Goal: Find specific page/section

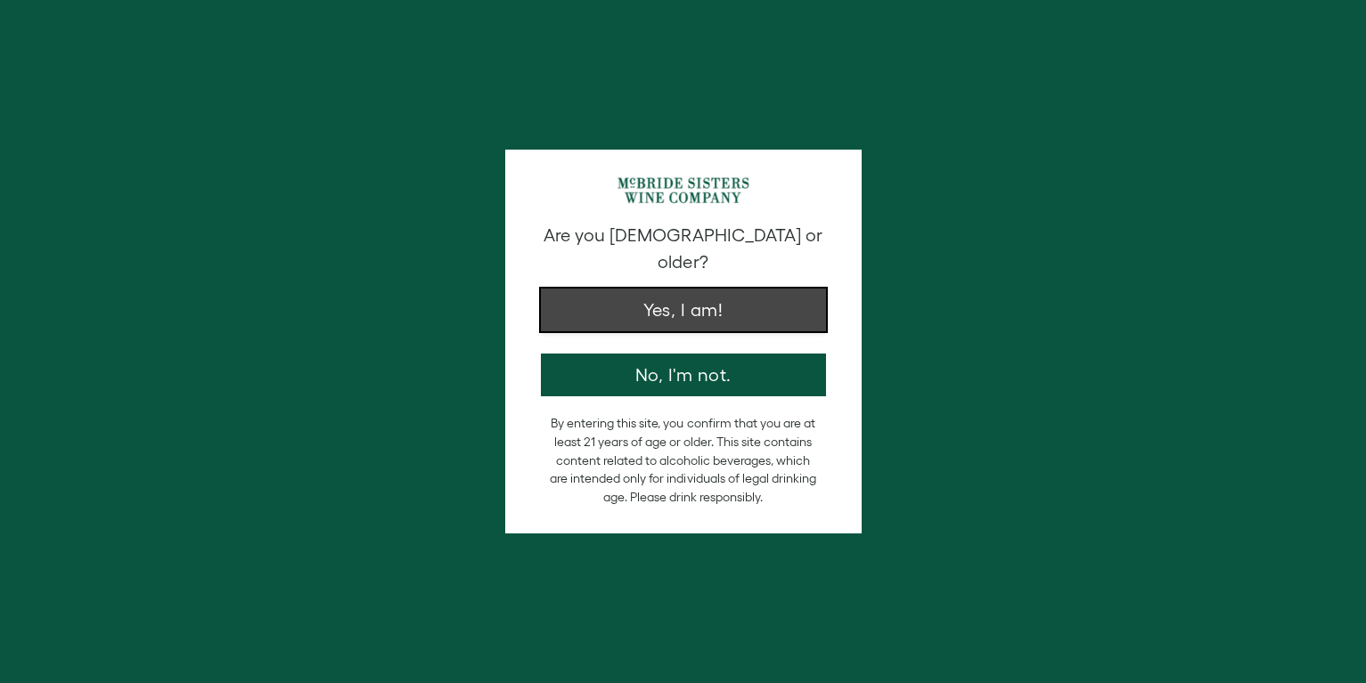
click at [627, 290] on button "Yes, I am!" at bounding box center [683, 310] width 285 height 43
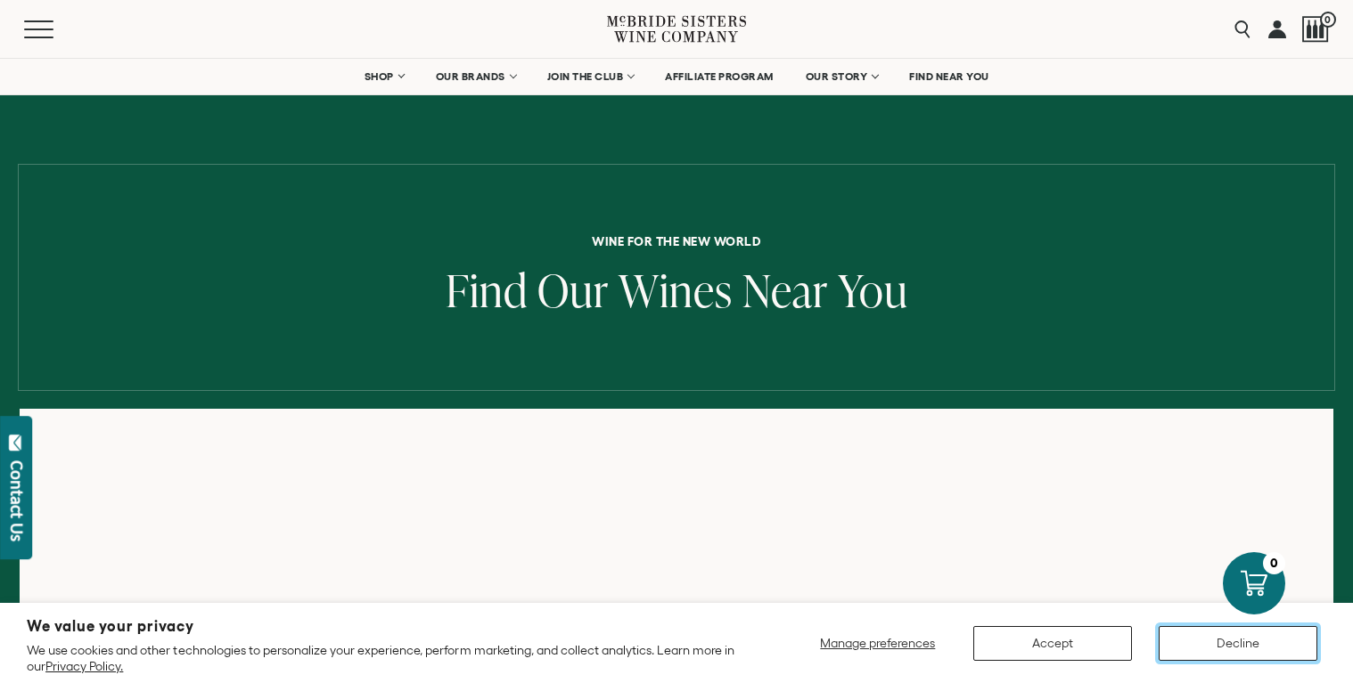
click at [1228, 640] on button "Decline" at bounding box center [1237, 643] width 159 height 35
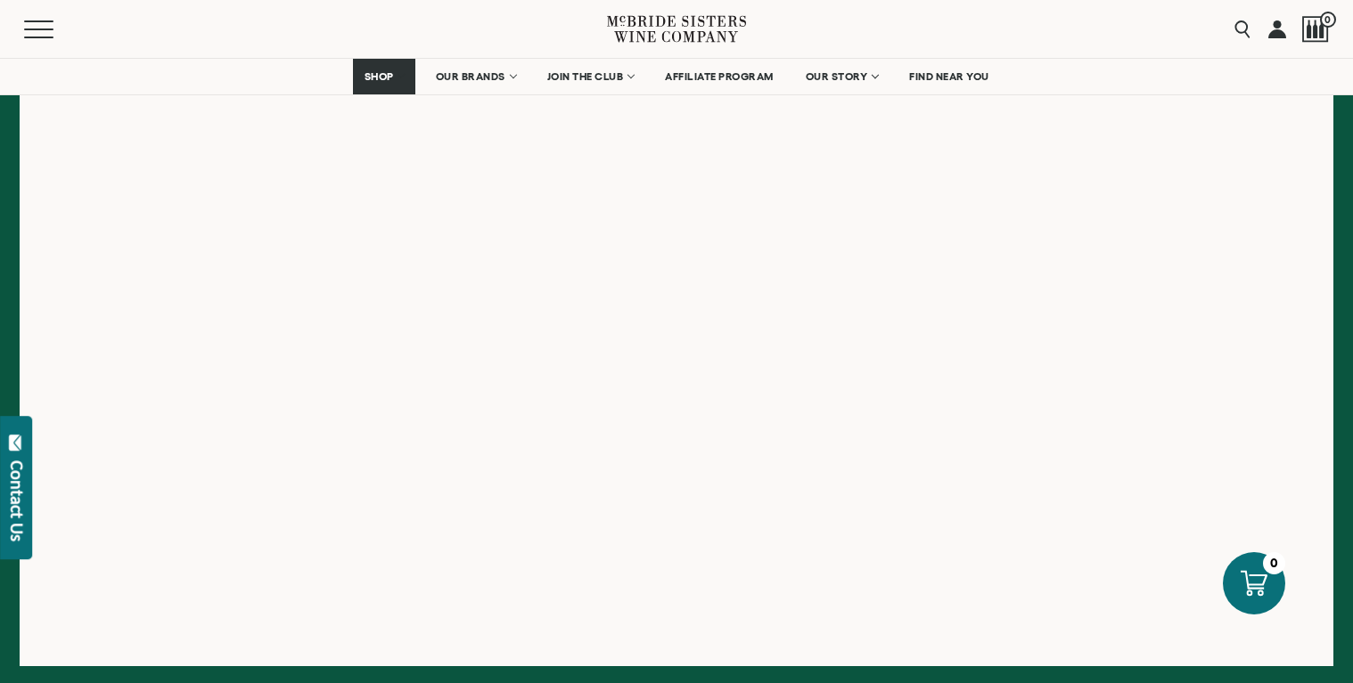
scroll to position [428, 0]
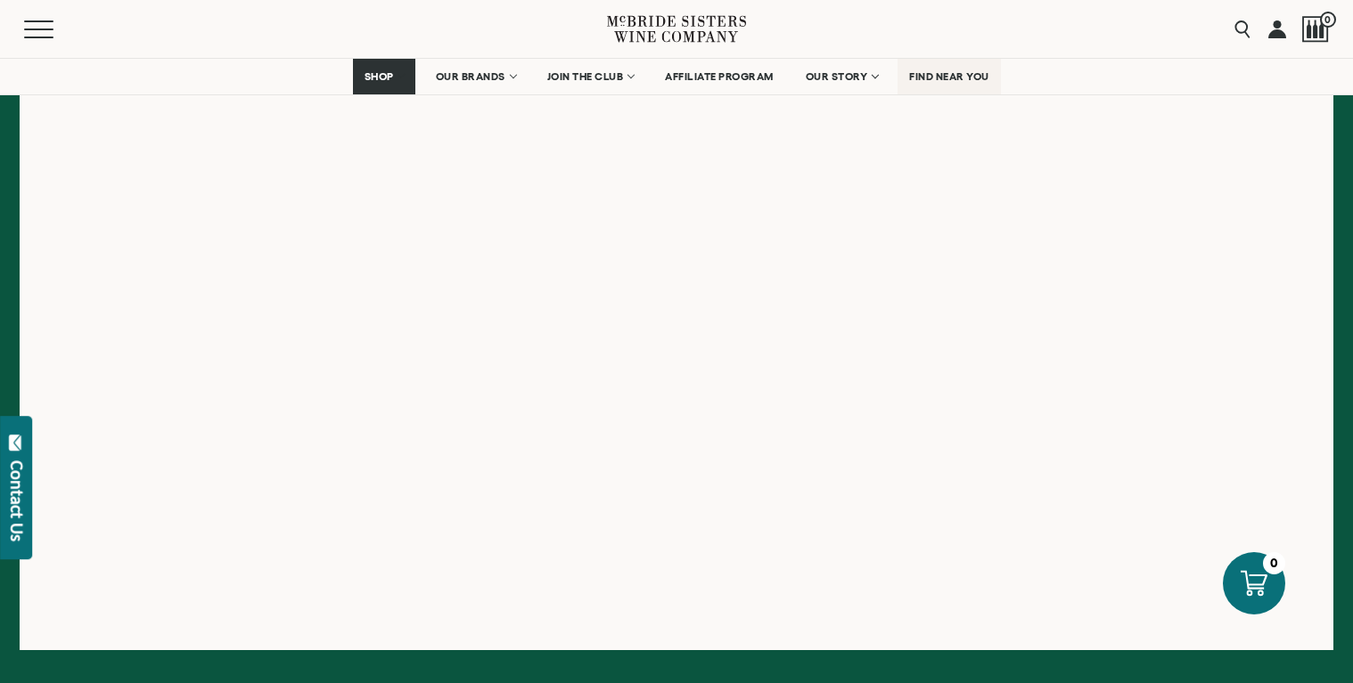
click at [952, 78] on span "FIND NEAR YOU" at bounding box center [949, 76] width 80 height 12
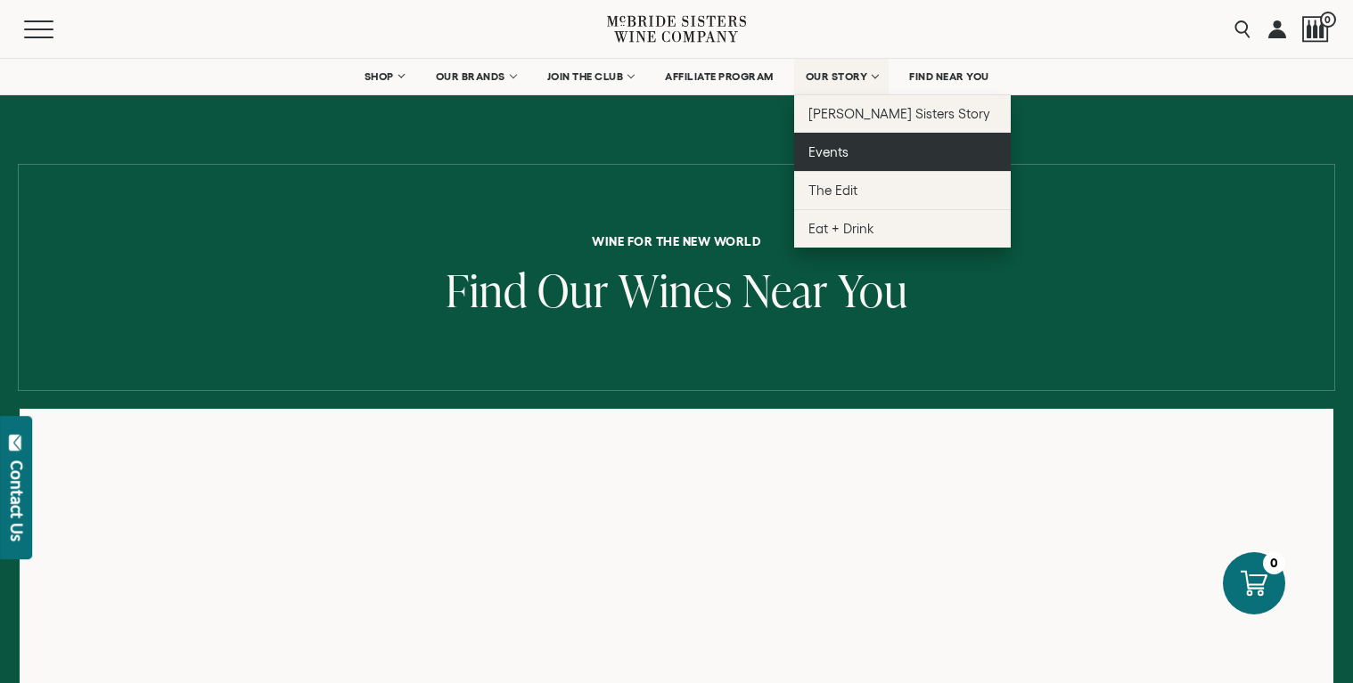
click at [871, 146] on link "Events" at bounding box center [902, 152] width 217 height 38
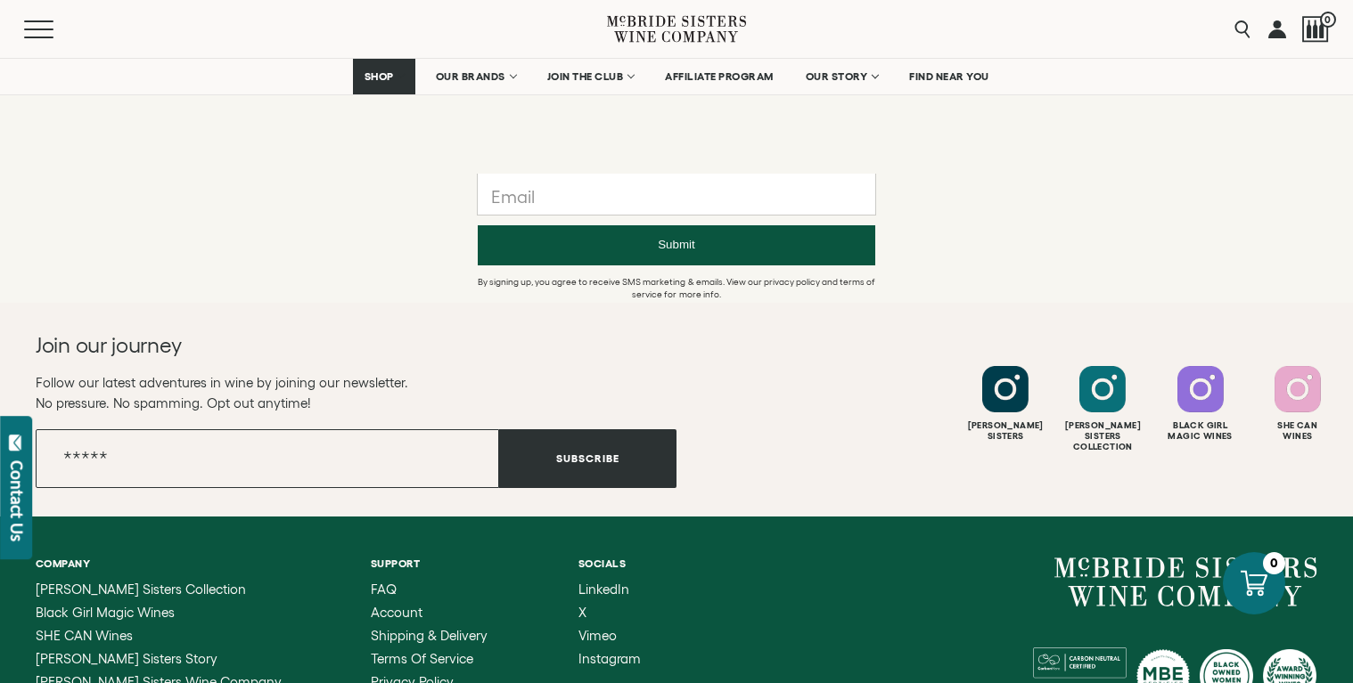
scroll to position [1675, 0]
